Goal: Transaction & Acquisition: Purchase product/service

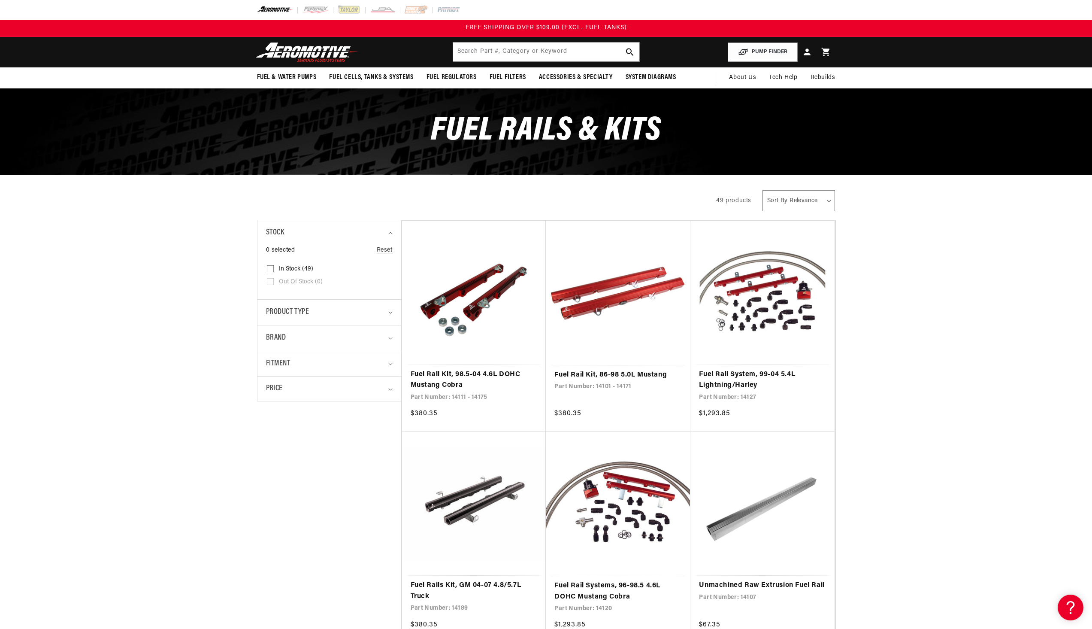
drag, startPoint x: 267, startPoint y: 432, endPoint x: 263, endPoint y: 326, distance: 105.6
click at [381, 322] on summary "Product type" at bounding box center [329, 311] width 127 height 25
click at [274, 347] on label "Fuel Injection Fuel Rail (34) Fuel Injection Fuel Rail (34 products)" at bounding box center [327, 348] width 120 height 13
click at [274, 347] on input "Fuel Injection Fuel Rail (34) Fuel Injection Fuel Rail (34 products)" at bounding box center [270, 349] width 7 height 7
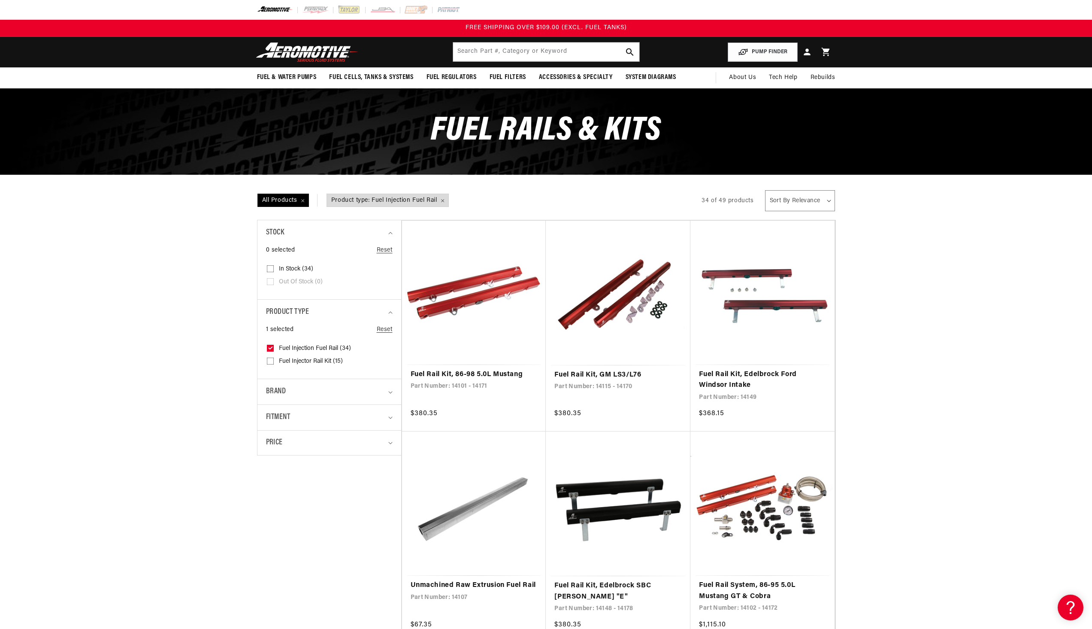
click at [274, 347] on label "Fuel Injection Fuel Rail (34) Fuel Injection Fuel Rail (34 products)" at bounding box center [327, 348] width 120 height 13
click at [274, 347] on input "Fuel Injection Fuel Rail (34) Fuel Injection Fuel Rail (34 products)" at bounding box center [270, 349] width 7 height 7
checkbox input "false"
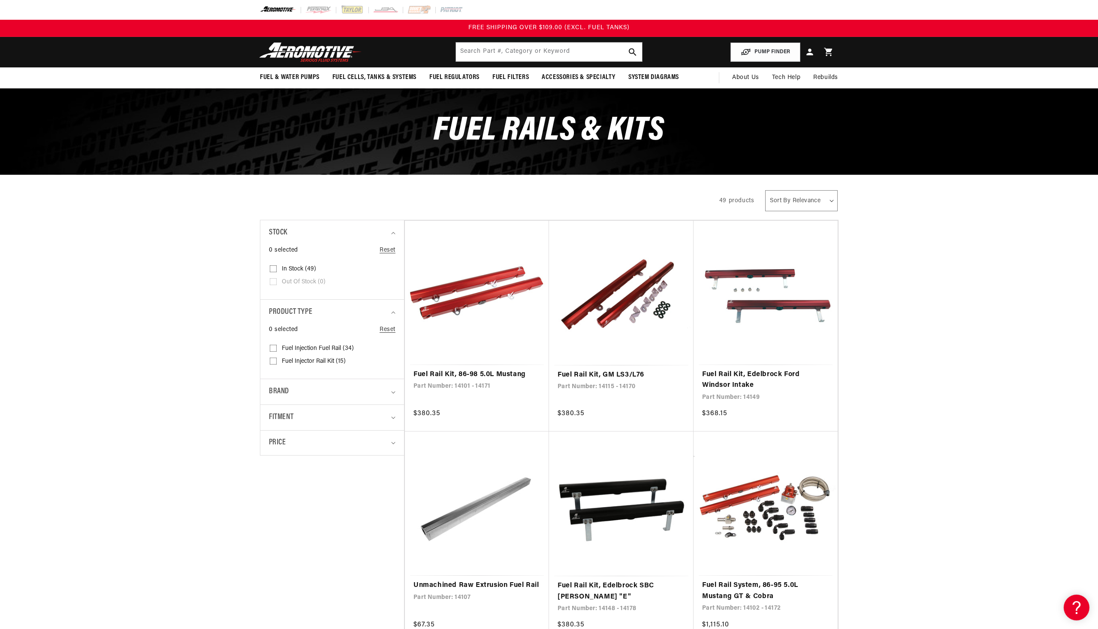
click at [229, 303] on div "Close dialog NOT SO FAST! No time to browse? No problem. Sign up and we'll keep…" at bounding box center [549, 314] width 1098 height 629
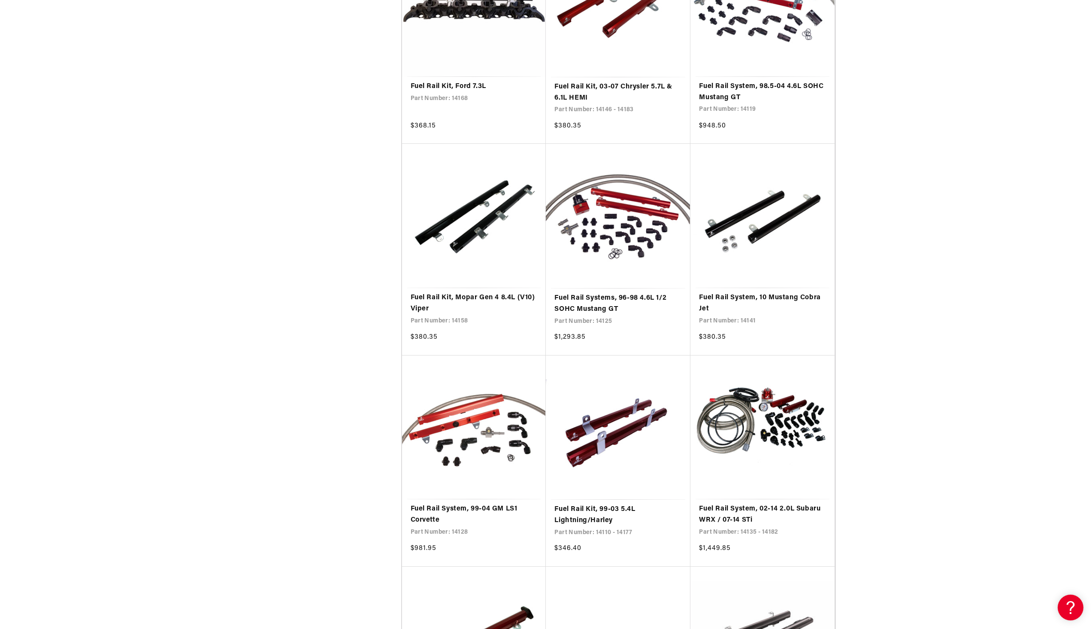
scroll to position [2247, 0]
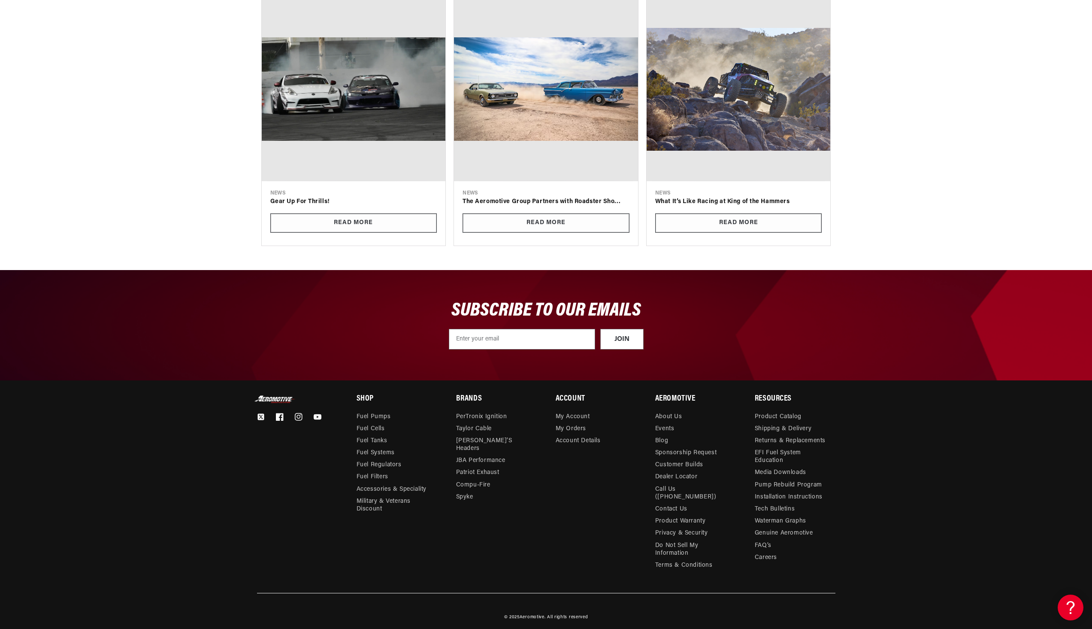
drag, startPoint x: 251, startPoint y: 274, endPoint x: 266, endPoint y: 444, distance: 171.0
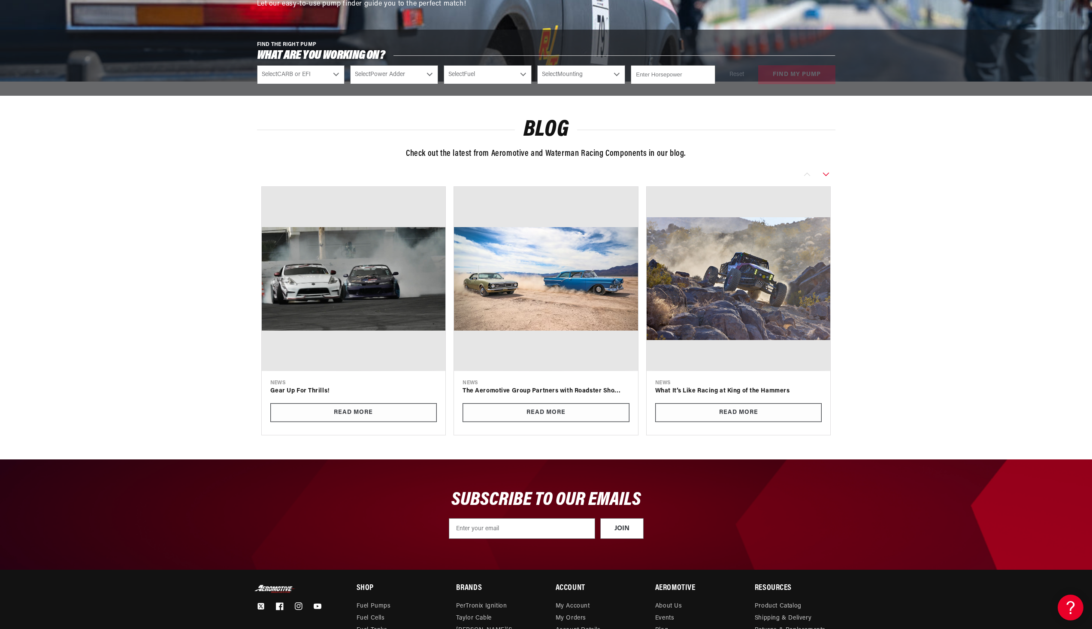
scroll to position [4126, 0]
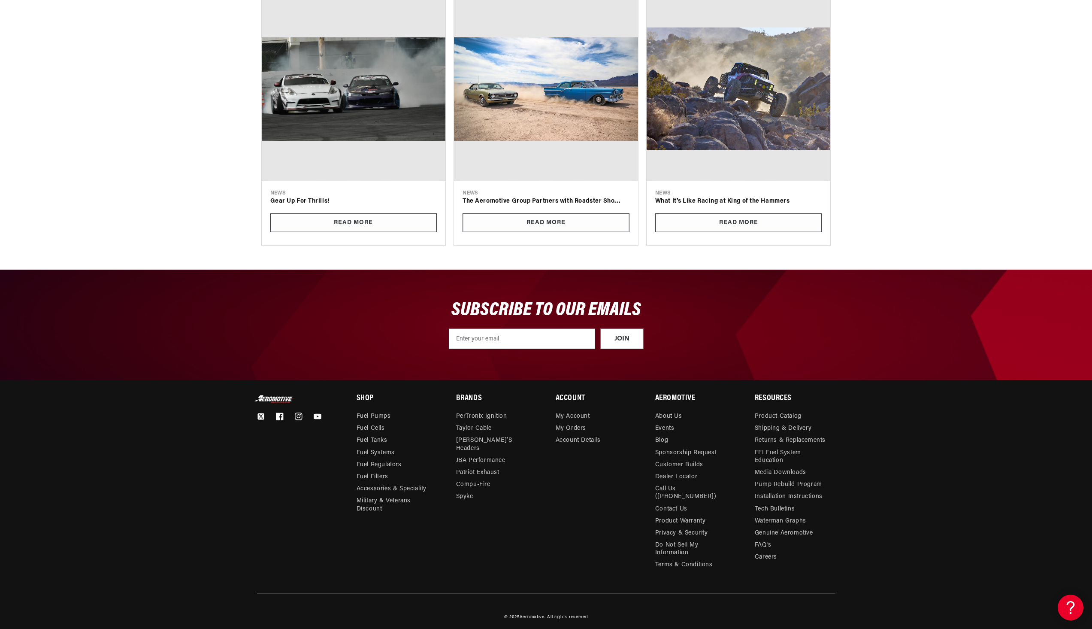
drag, startPoint x: 251, startPoint y: 400, endPoint x: 254, endPoint y: 432, distance: 31.4
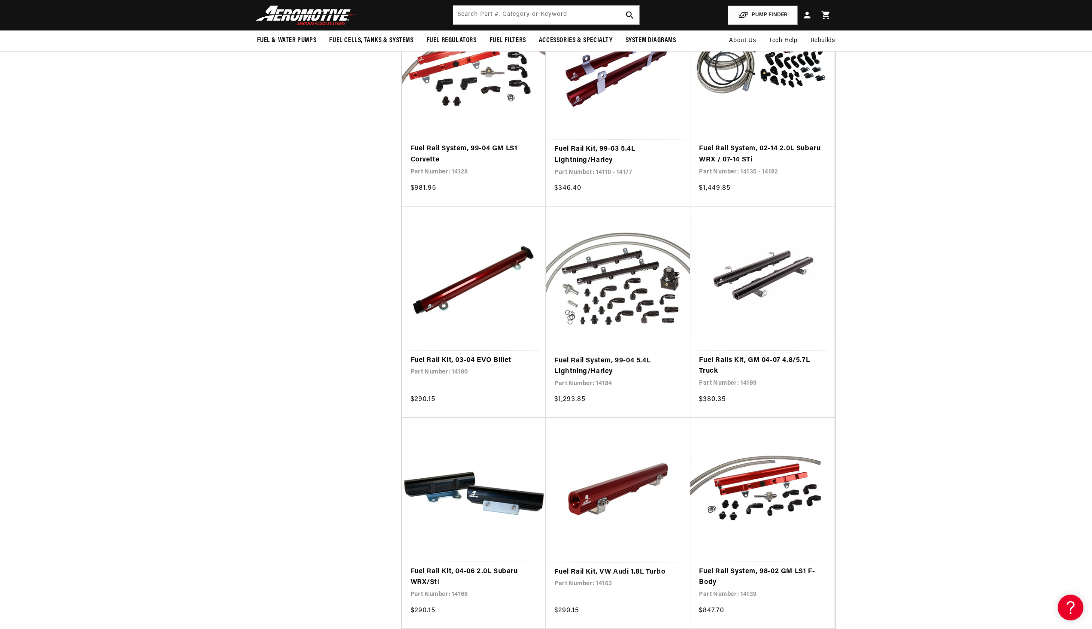
scroll to position [0, 0]
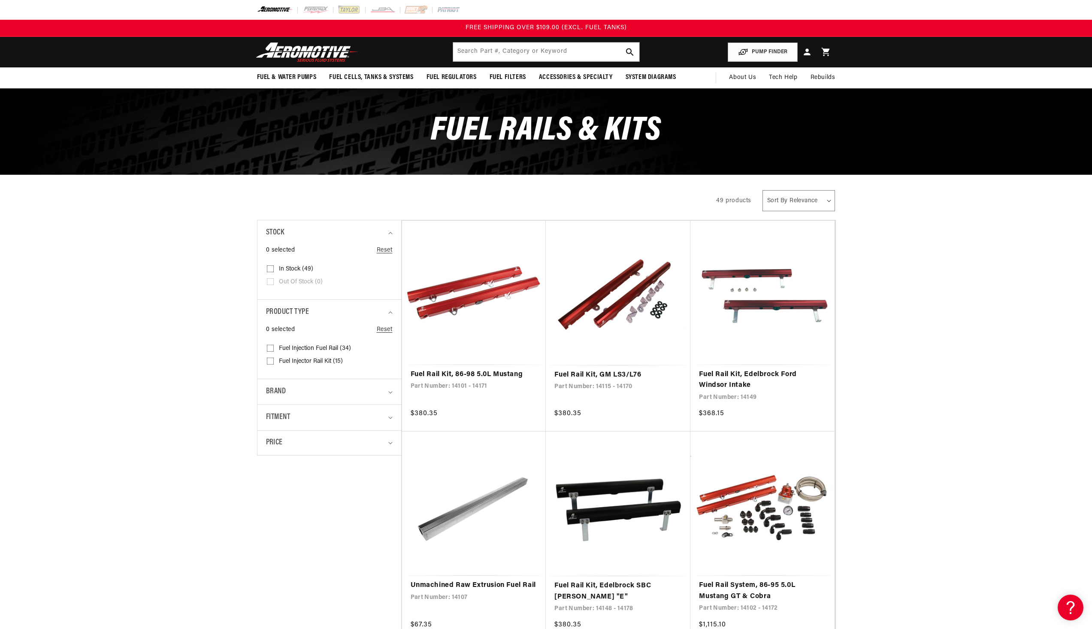
drag, startPoint x: 176, startPoint y: 475, endPoint x: 245, endPoint y: 284, distance: 203.2
click at [291, 388] on div "Brand" at bounding box center [325, 391] width 119 height 12
click at [329, 389] on div "Brand" at bounding box center [325, 391] width 119 height 12
click at [326, 421] on div "Fitment" at bounding box center [325, 417] width 119 height 12
